Goal: Task Accomplishment & Management: Manage account settings

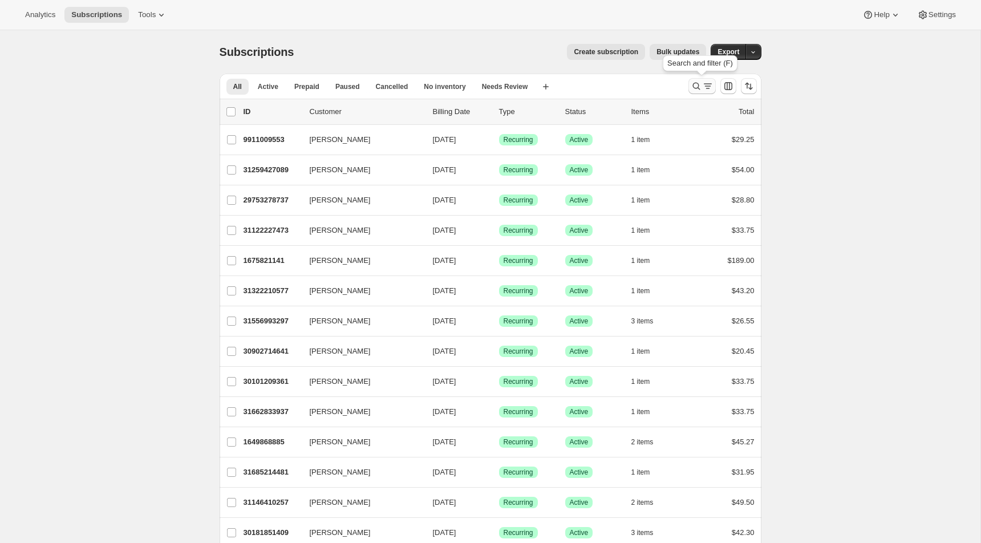
click at [689, 80] on button "Search and filter results" at bounding box center [701, 86] width 27 height 16
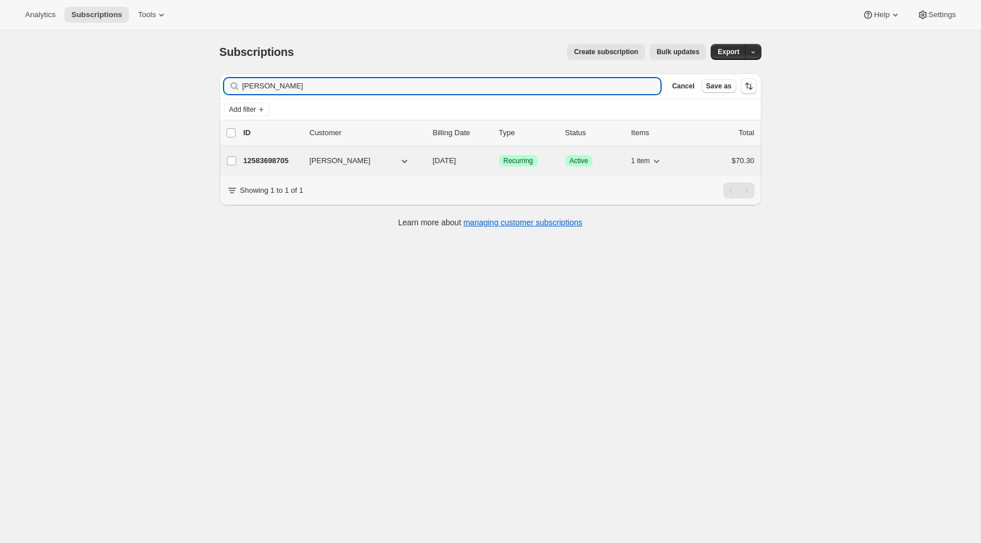
type input "[PERSON_NAME]"
click at [326, 161] on span "[PERSON_NAME]" at bounding box center [340, 160] width 61 height 11
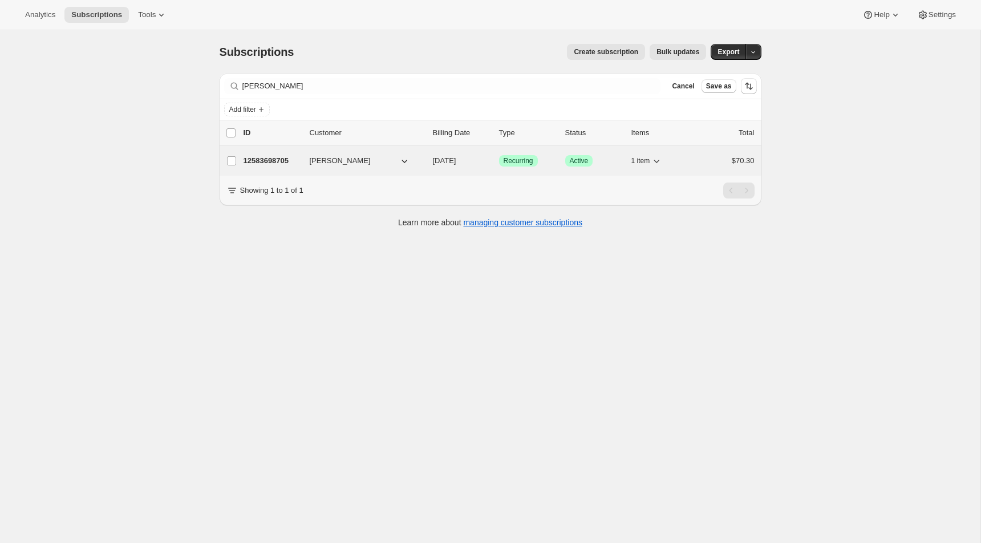
click at [277, 166] on div "12583698705 Lilia Villarreal 10/29/2025 Success Recurring Success Active 1 item…" at bounding box center [499, 161] width 511 height 16
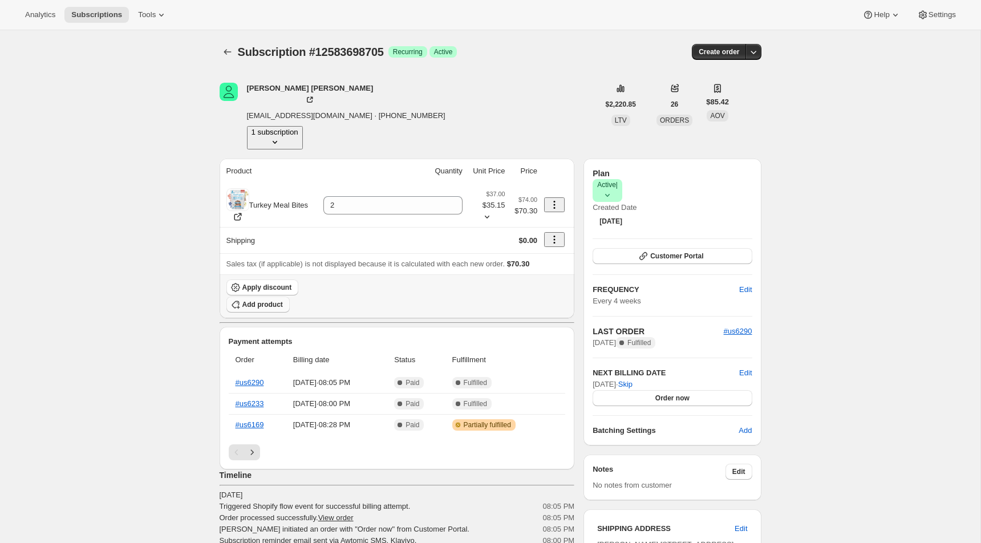
click at [283, 300] on span "Add product" at bounding box center [262, 304] width 40 height 9
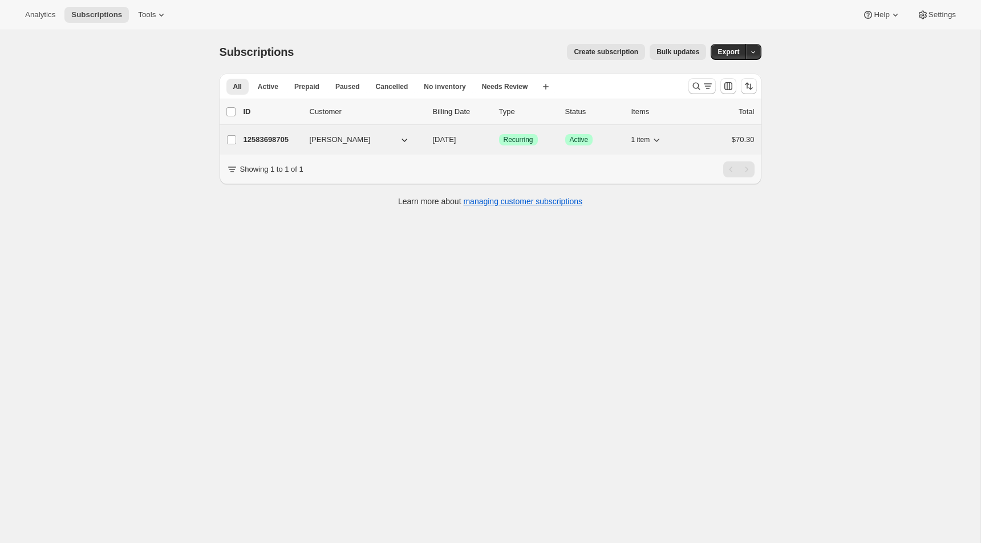
click at [345, 139] on span "[PERSON_NAME]" at bounding box center [340, 139] width 61 height 11
click at [282, 135] on p "12583698705" at bounding box center [272, 139] width 57 height 11
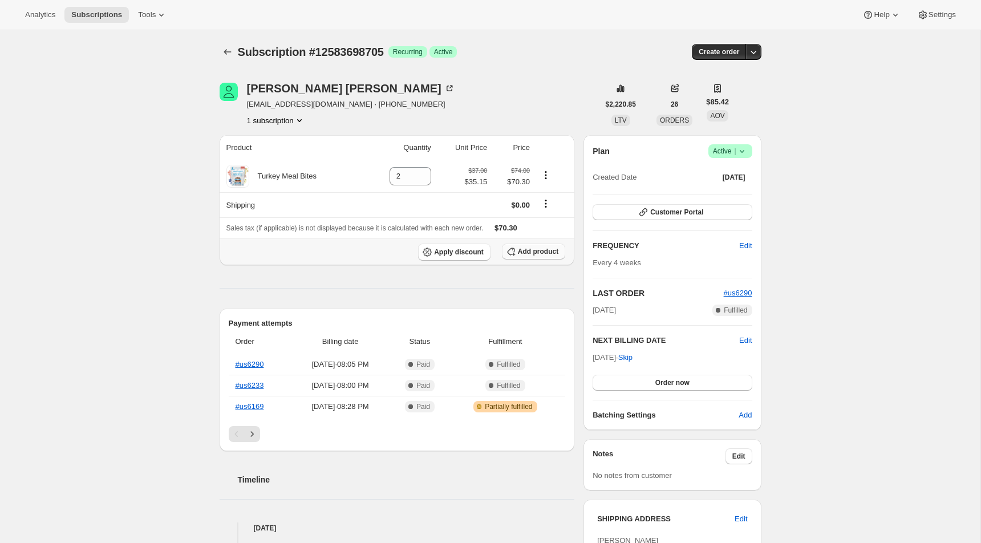
click at [534, 244] on button "Add product" at bounding box center [533, 252] width 63 height 16
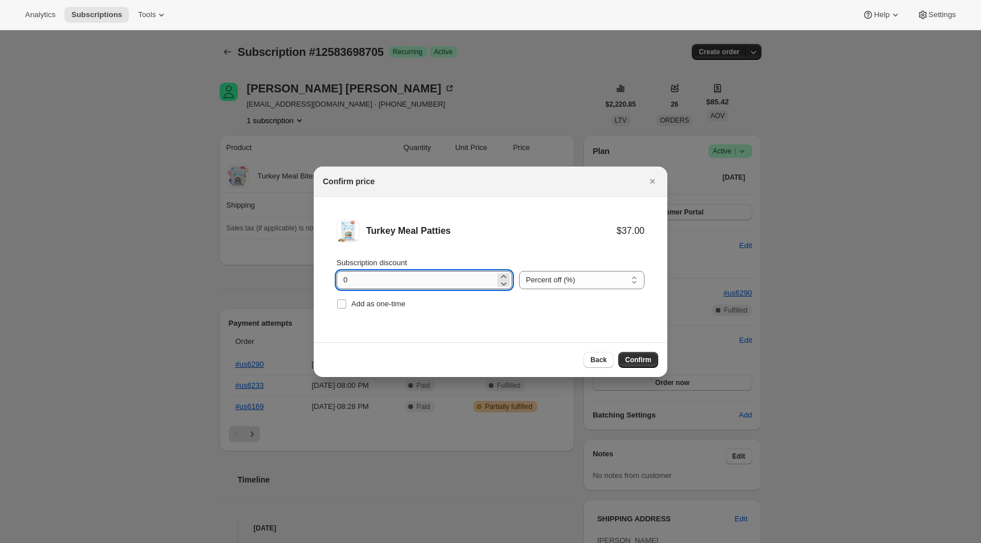
click at [397, 281] on input "0" at bounding box center [416, 280] width 159 height 18
click at [375, 311] on label "Add as one-time" at bounding box center [371, 304] width 69 height 16
click at [346, 309] on input "Add as one-time" at bounding box center [341, 303] width 9 height 9
checkbox input "true"
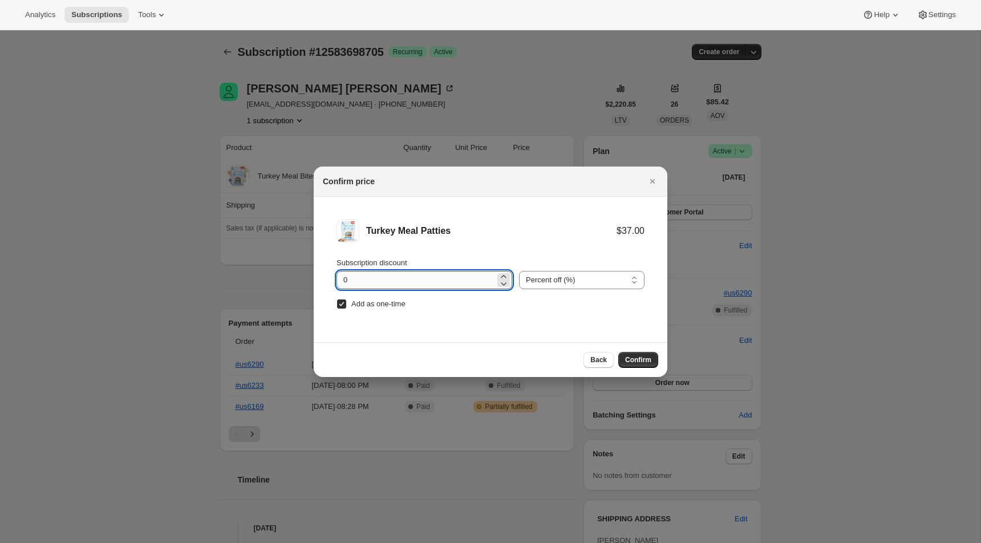
click at [388, 279] on input "0" at bounding box center [416, 280] width 159 height 18
type input "40"
click at [653, 363] on button "Confirm" at bounding box center [638, 360] width 40 height 16
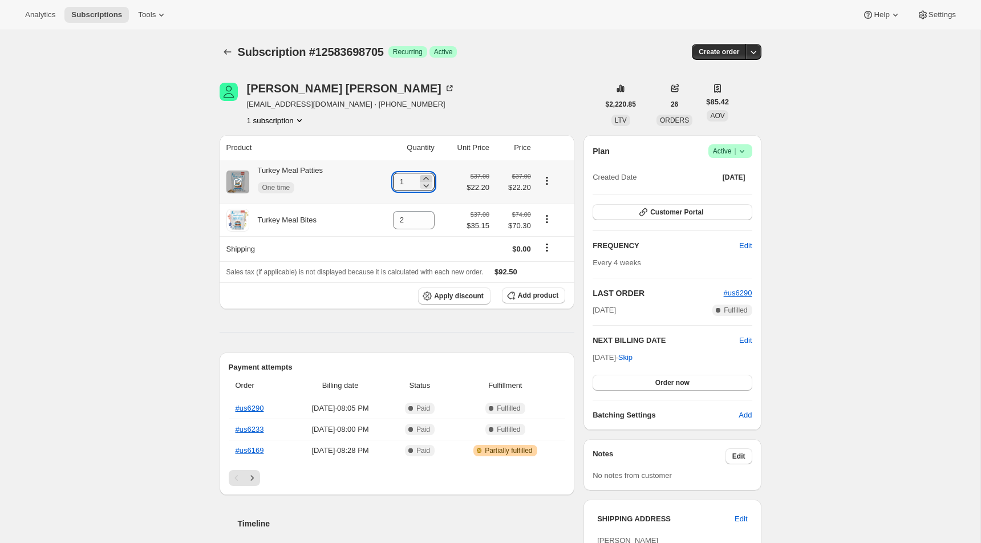
click at [423, 179] on icon at bounding box center [425, 178] width 5 height 3
type input "2"
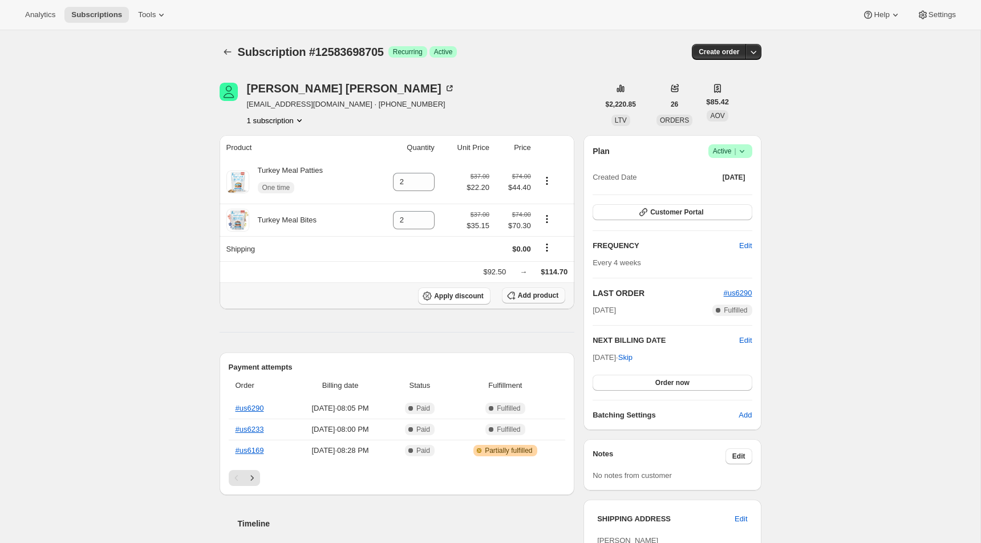
click at [513, 295] on icon "button" at bounding box center [510, 295] width 11 height 11
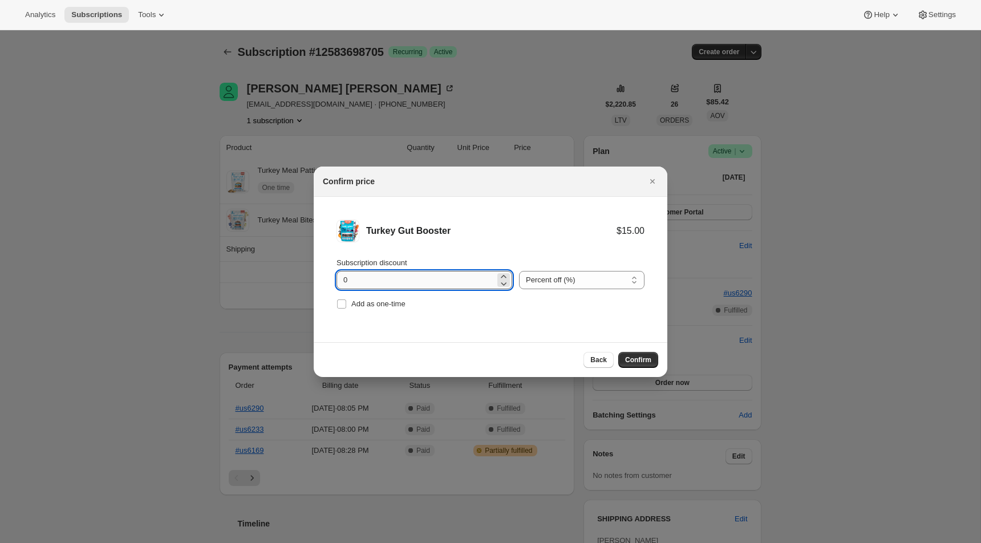
click at [412, 281] on input "0" at bounding box center [416, 280] width 159 height 18
type input "100"
click at [367, 311] on label "Add as one-time" at bounding box center [371, 304] width 69 height 16
click at [346, 309] on input "Add as one-time" at bounding box center [341, 303] width 9 height 9
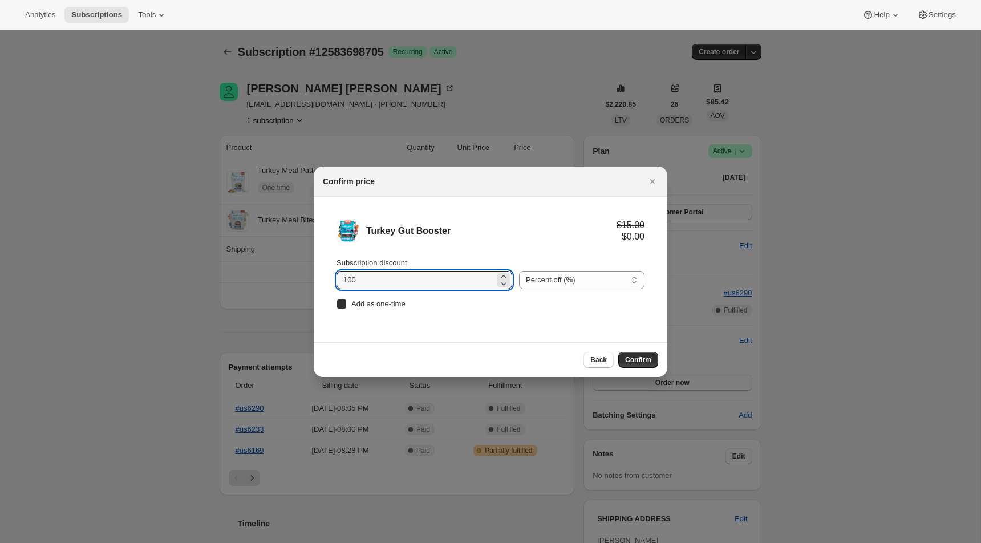
checkbox input "true"
click at [630, 364] on button "Confirm" at bounding box center [638, 360] width 40 height 16
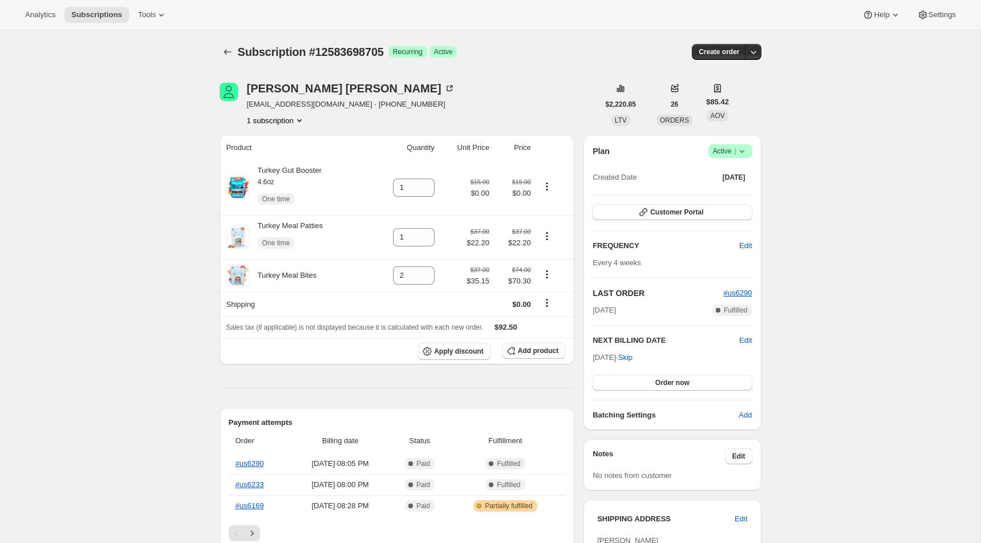
scroll to position [10, 0]
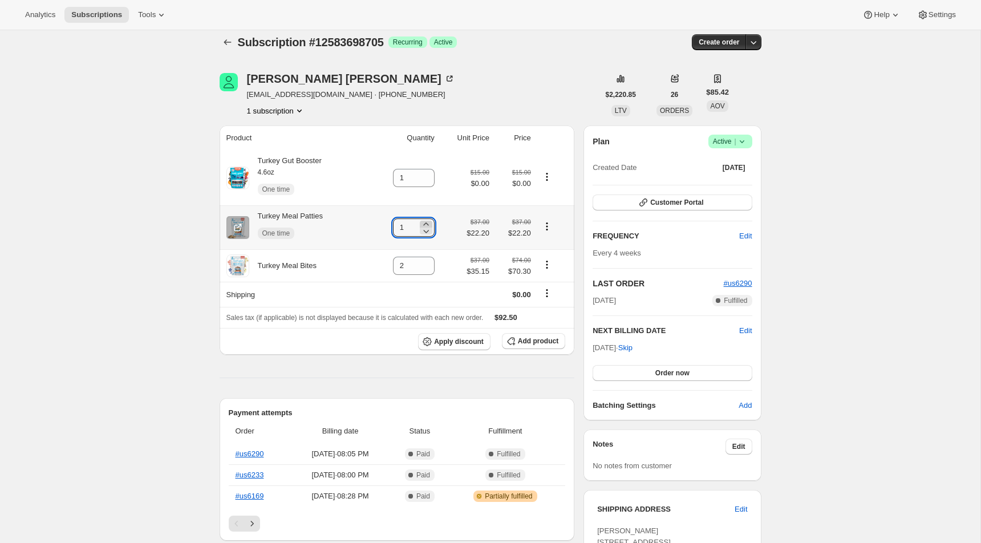
click at [426, 224] on icon at bounding box center [425, 223] width 5 height 3
type input "2"
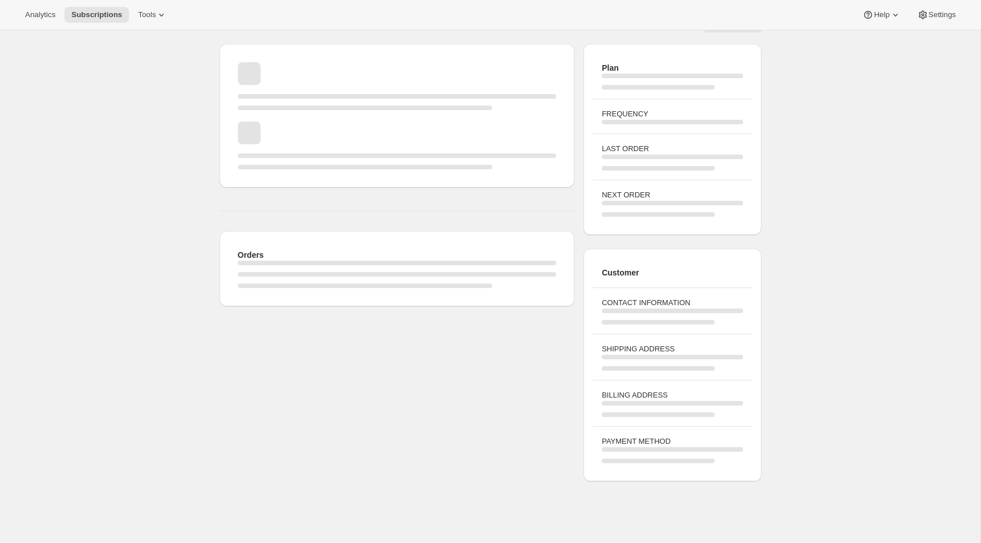
scroll to position [35, 0]
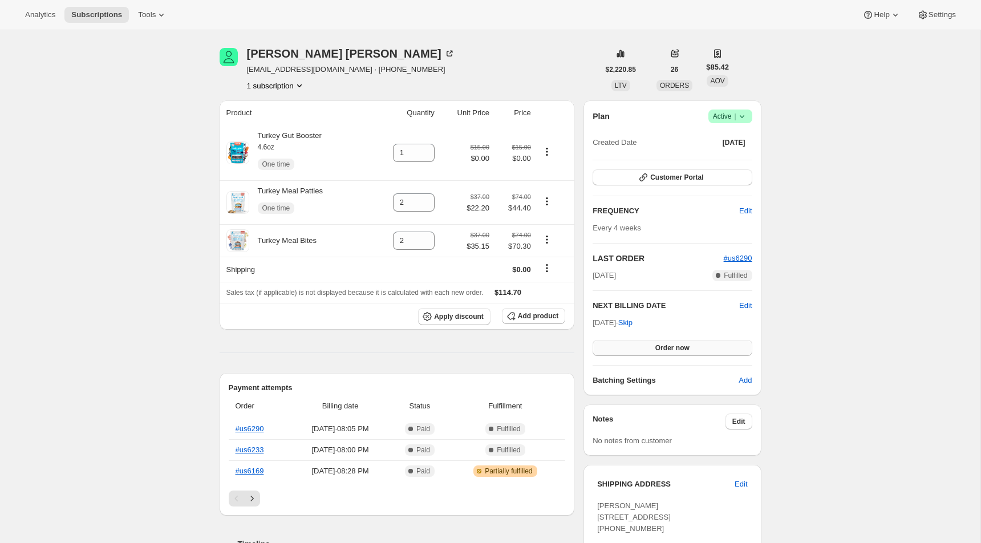
click at [669, 346] on span "Order now" at bounding box center [672, 347] width 34 height 9
click at [670, 343] on span "Click to confirm" at bounding box center [672, 347] width 52 height 9
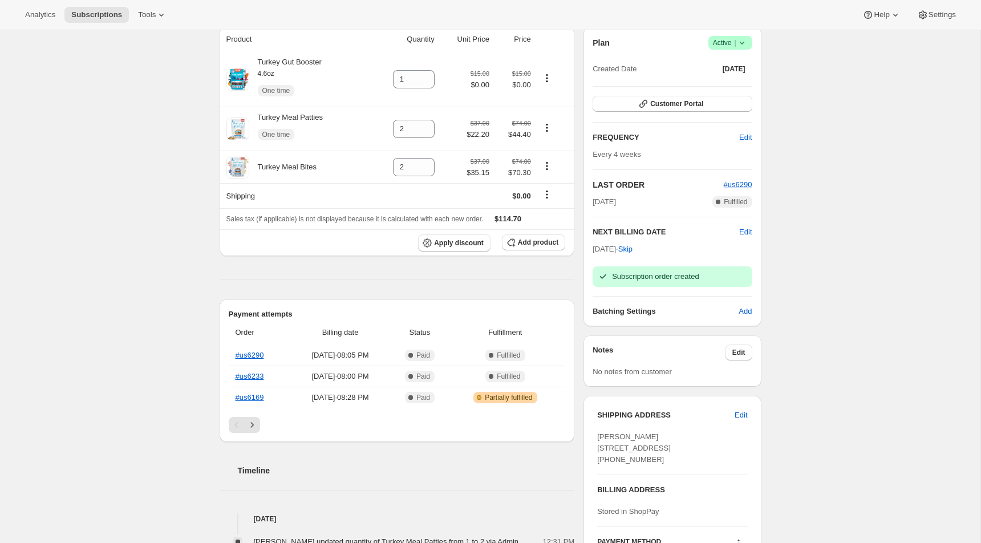
scroll to position [0, 0]
